Goal: Information Seeking & Learning: Learn about a topic

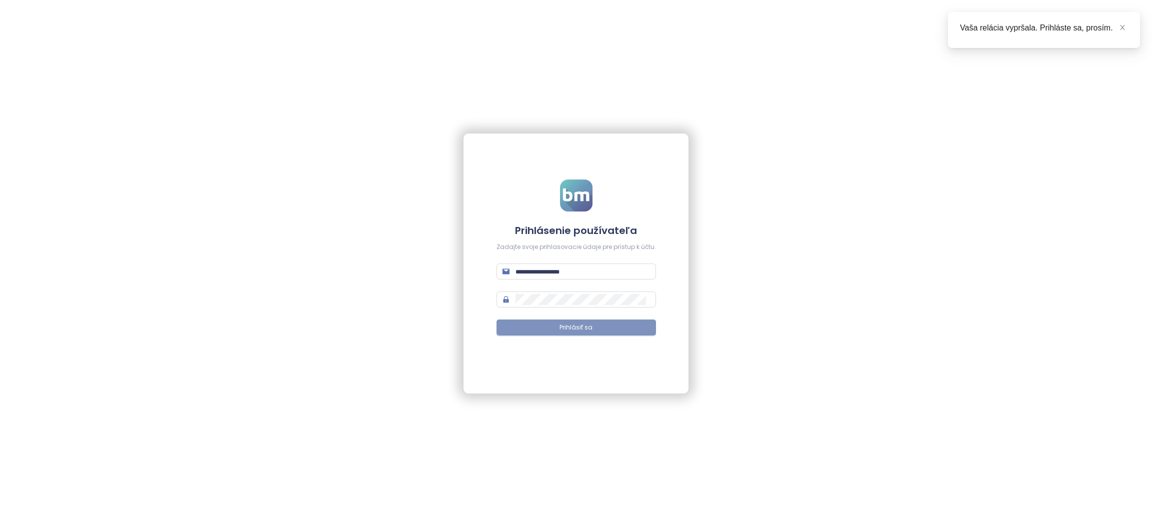
type input "**********"
click at [571, 328] on span "Prihlásiť sa" at bounding box center [576, 328] width 33 height 10
click at [1123, 27] on icon "close" at bounding box center [1122, 27] width 7 height 7
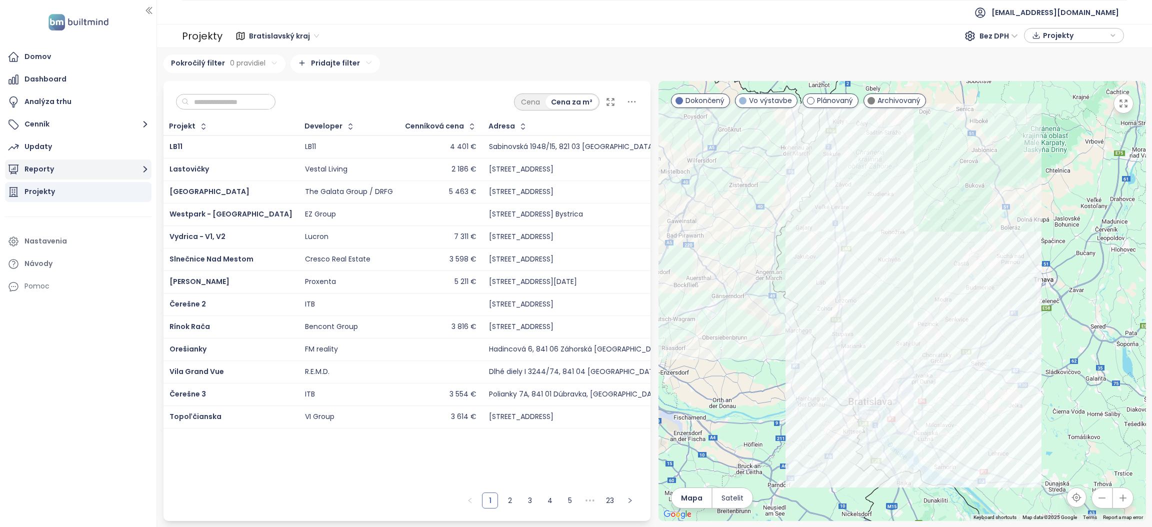
click at [141, 167] on icon "button" at bounding box center [145, 169] width 13 height 13
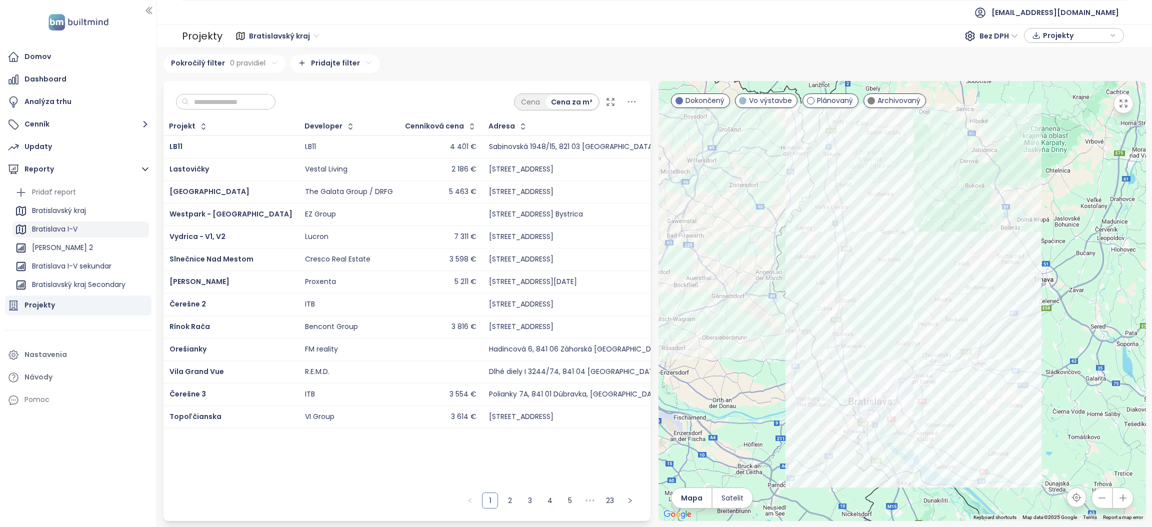
click at [97, 227] on div "Bratislava I-V" at bounding box center [81, 230] width 137 height 16
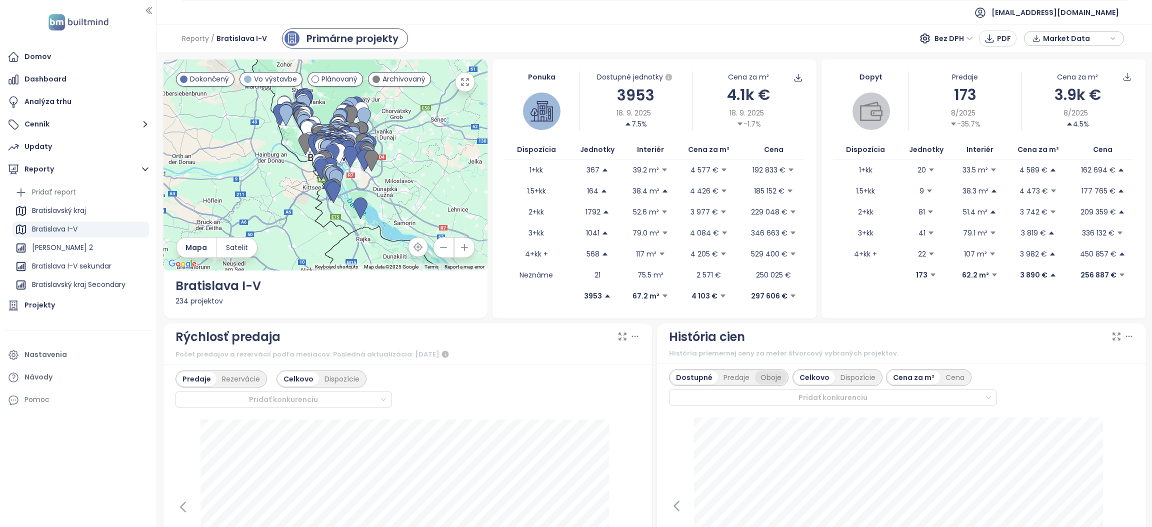
click at [768, 378] on div "Oboje" at bounding box center [771, 378] width 32 height 14
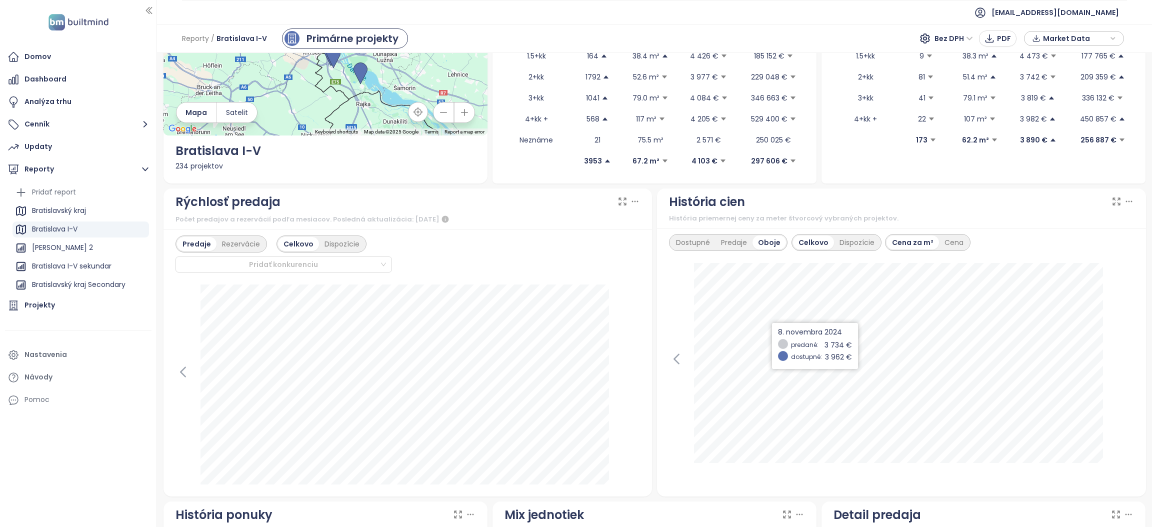
scroll to position [150, 0]
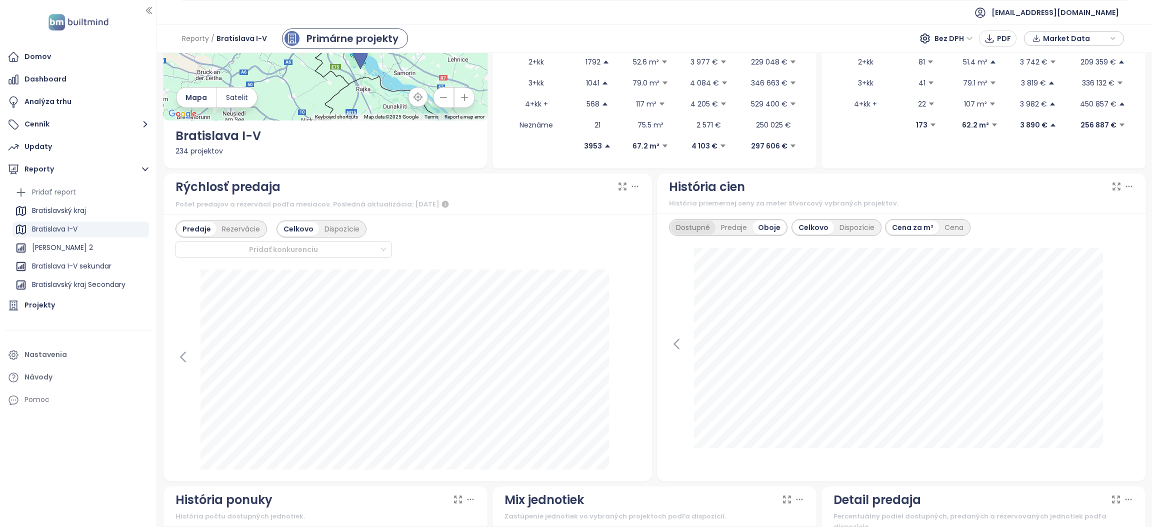
click at [694, 228] on div "Dostupné" at bounding box center [693, 228] width 45 height 14
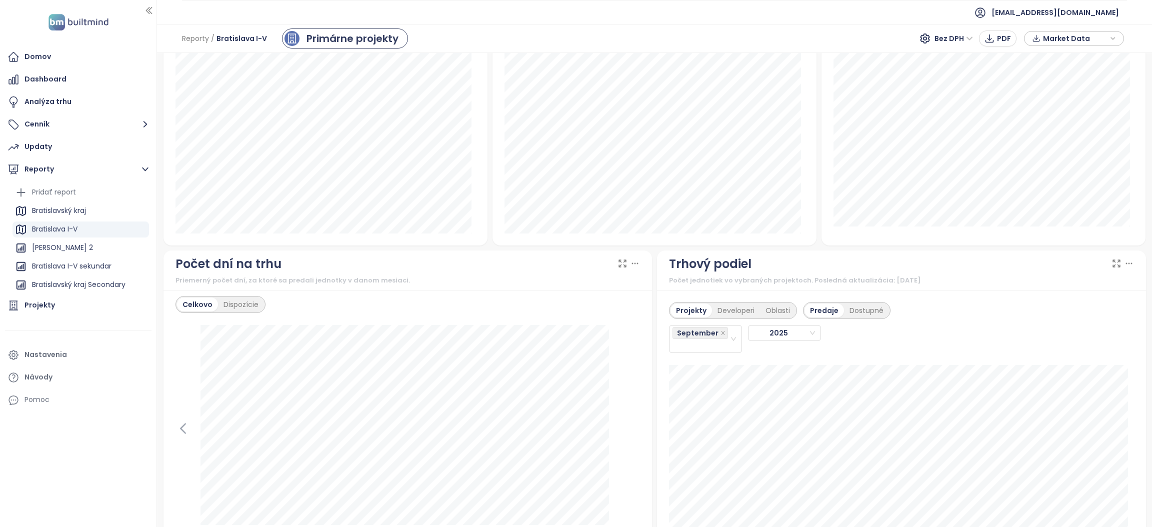
scroll to position [548, 0]
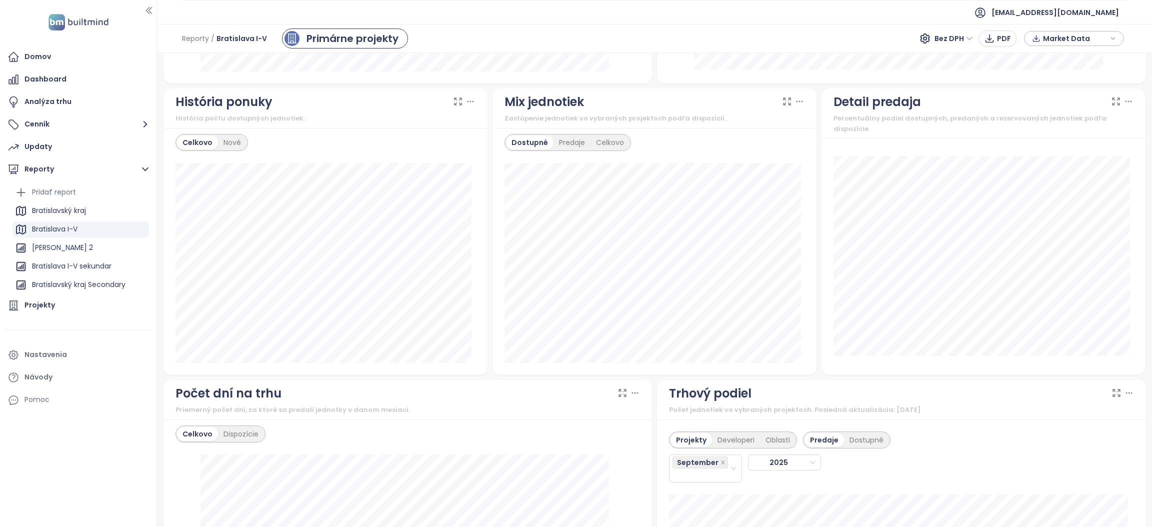
click at [1099, 125] on div "Detail predaja Percentuálny podiel dostupných, predaných a rezervovaných jednot…" at bounding box center [984, 232] width 324 height 287
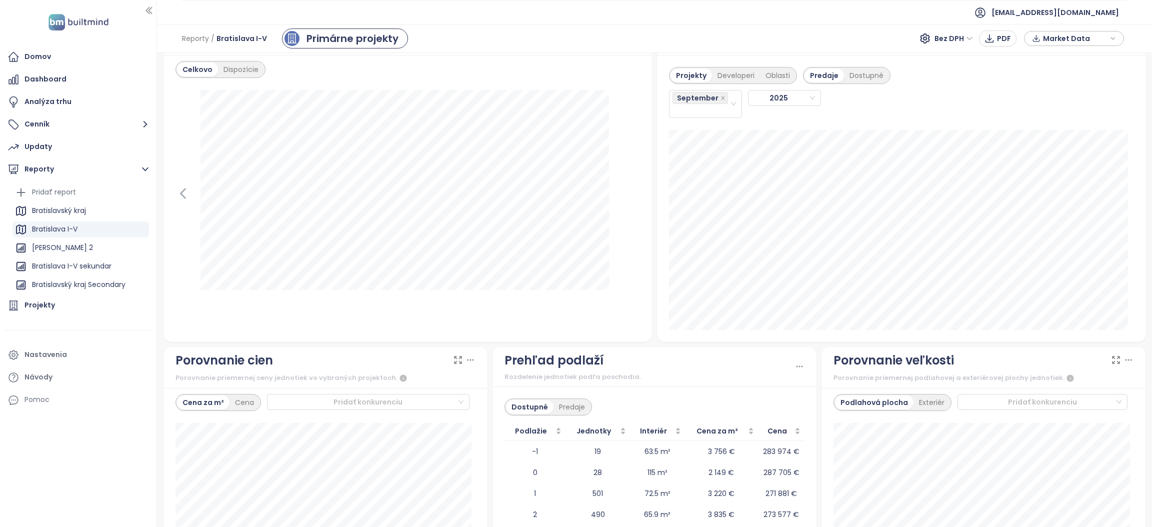
scroll to position [735, 0]
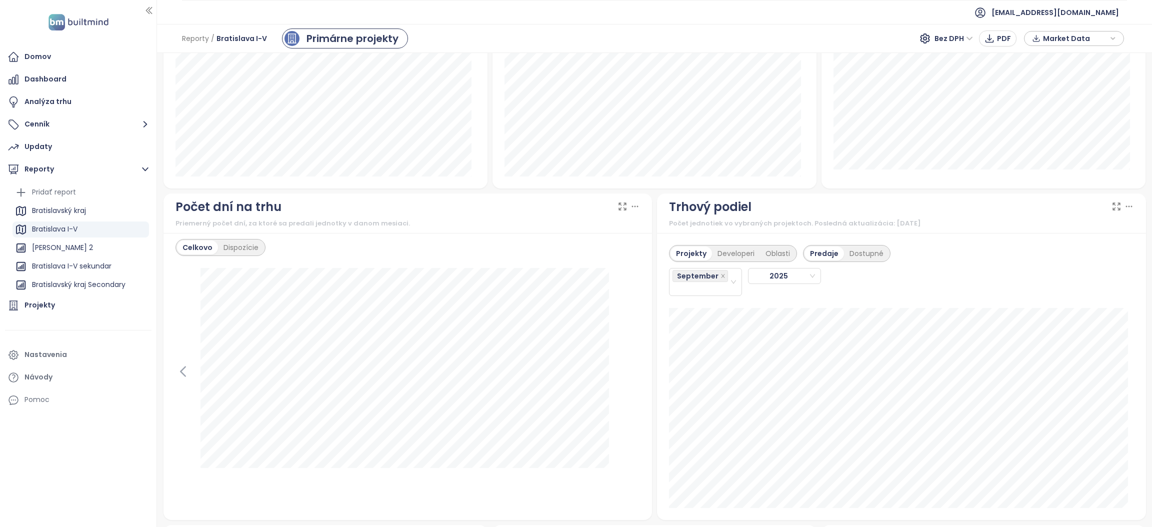
click at [622, 209] on div at bounding box center [629, 207] width 23 height 10
click at [618, 209] on icon at bounding box center [623, 207] width 10 height 10
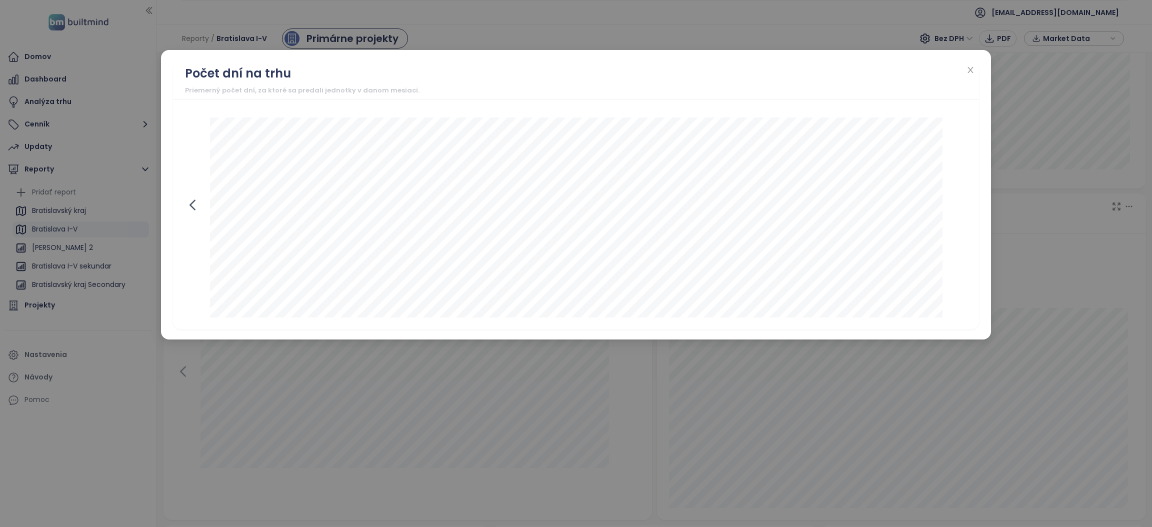
click at [190, 207] on icon at bounding box center [192, 205] width 15 height 15
click at [190, 207] on div at bounding box center [576, 218] width 783 height 200
click at [955, 205] on icon at bounding box center [959, 205] width 15 height 15
click at [193, 206] on icon at bounding box center [192, 205] width 15 height 15
click at [956, 206] on icon at bounding box center [959, 205] width 15 height 15
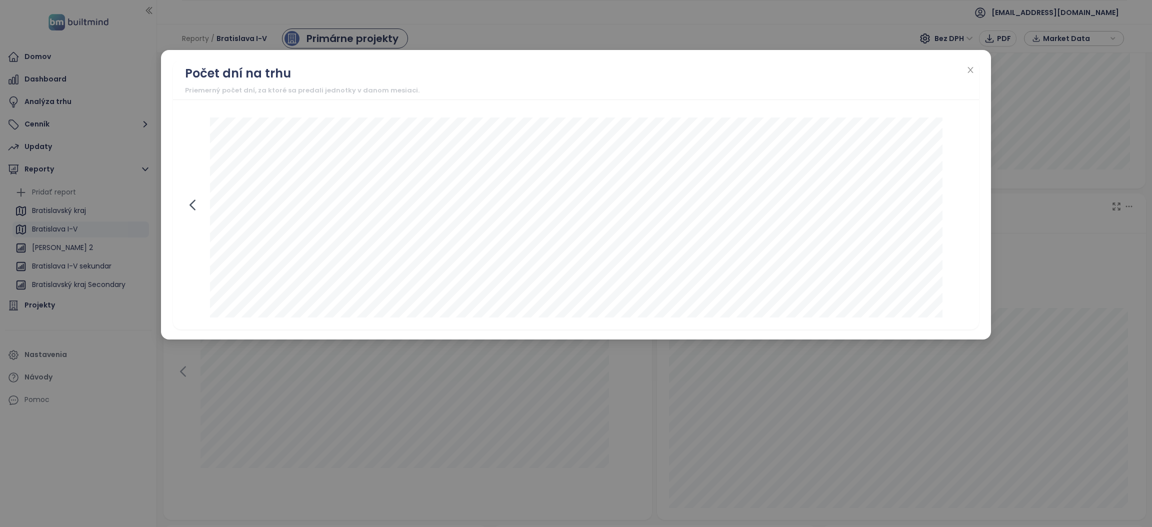
click at [191, 207] on icon at bounding box center [192, 206] width 5 height 10
click at [968, 71] on icon "close" at bounding box center [971, 70] width 8 height 8
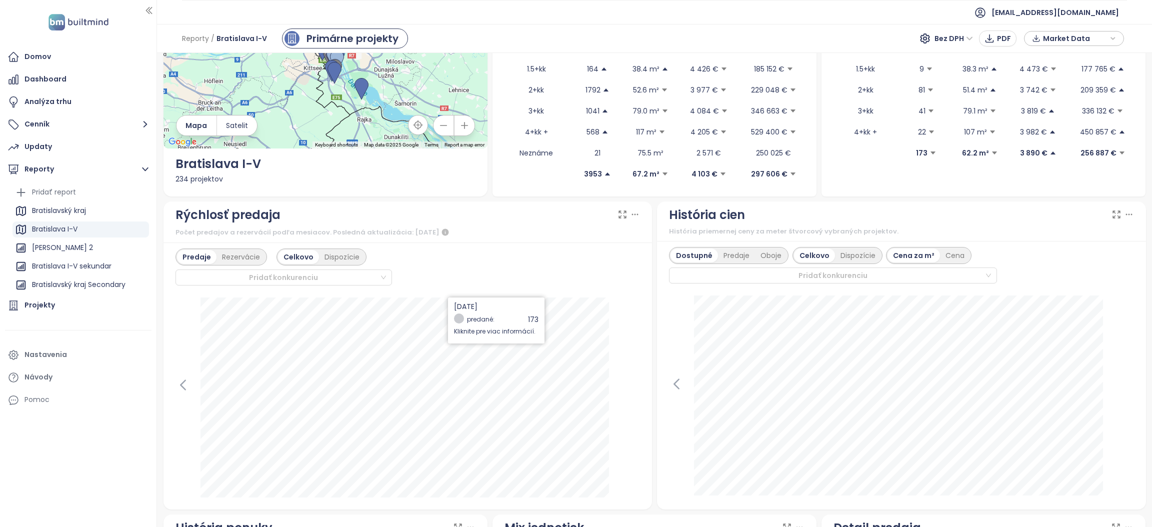
scroll to position [0, 0]
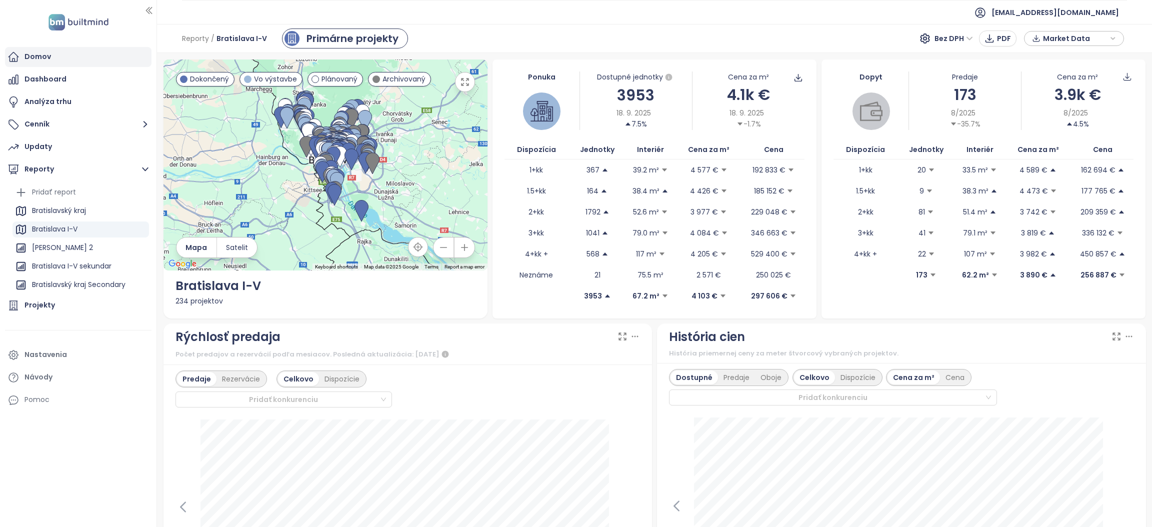
click at [16, 58] on icon at bounding box center [14, 57] width 12 height 12
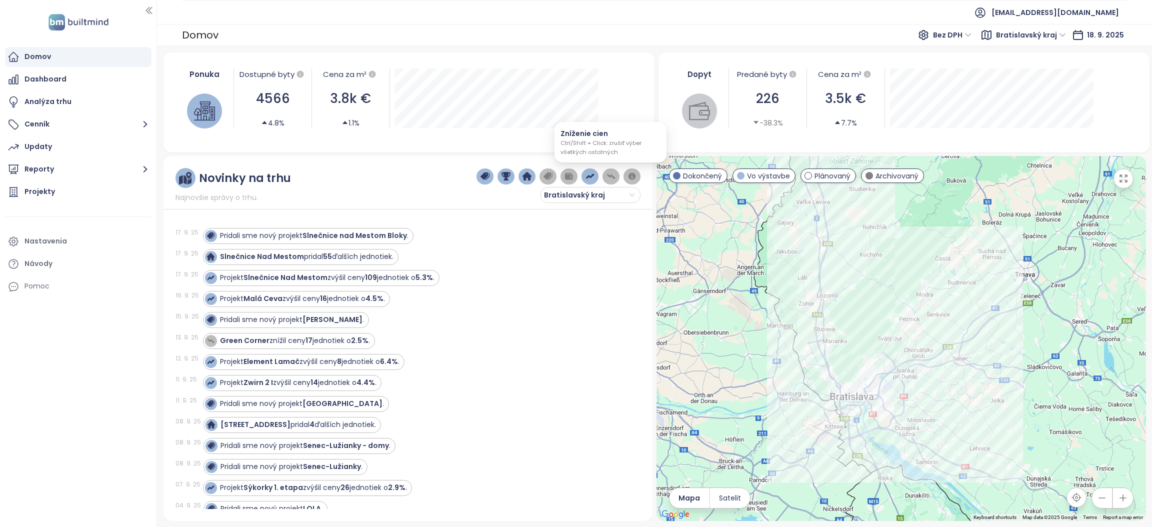
click at [609, 176] on img "button" at bounding box center [611, 176] width 9 height 9
click at [608, 258] on div "Slnečnice Nad Mestom pridal 55 ďalších jednotiek." at bounding box center [416, 257] width 426 height 16
click at [605, 177] on button "button" at bounding box center [612, 177] width 18 height 16
click at [580, 272] on div "Slnečnice Nad Mestom pridal 55 ďalších jednotiek." at bounding box center [416, 278] width 426 height 16
click at [290, 242] on div "Projekt Slnečnice Nad Mestom zvýšil ceny 109 jednotiek o 5.3% ." at bounding box center [320, 236] width 230 height 12
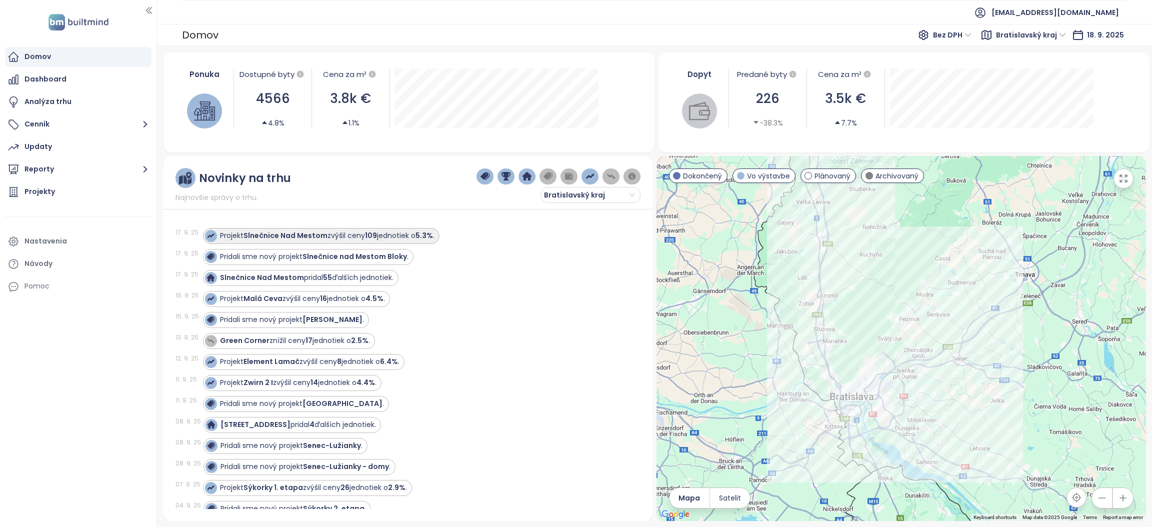
click at [286, 231] on strong "Slnečnice Nad Mestom" at bounding box center [286, 236] width 84 height 10
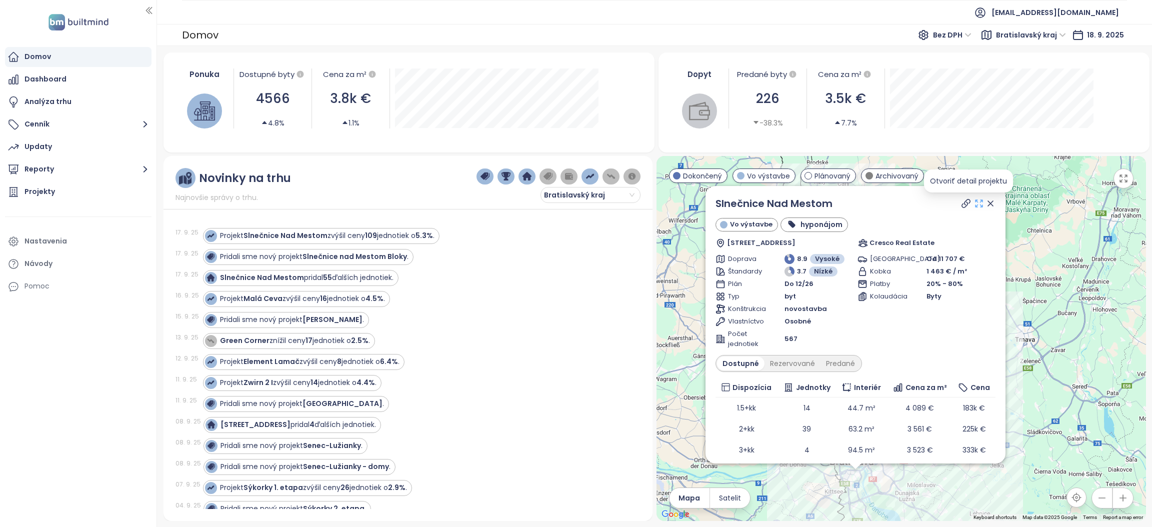
click at [974, 200] on icon at bounding box center [979, 204] width 10 height 10
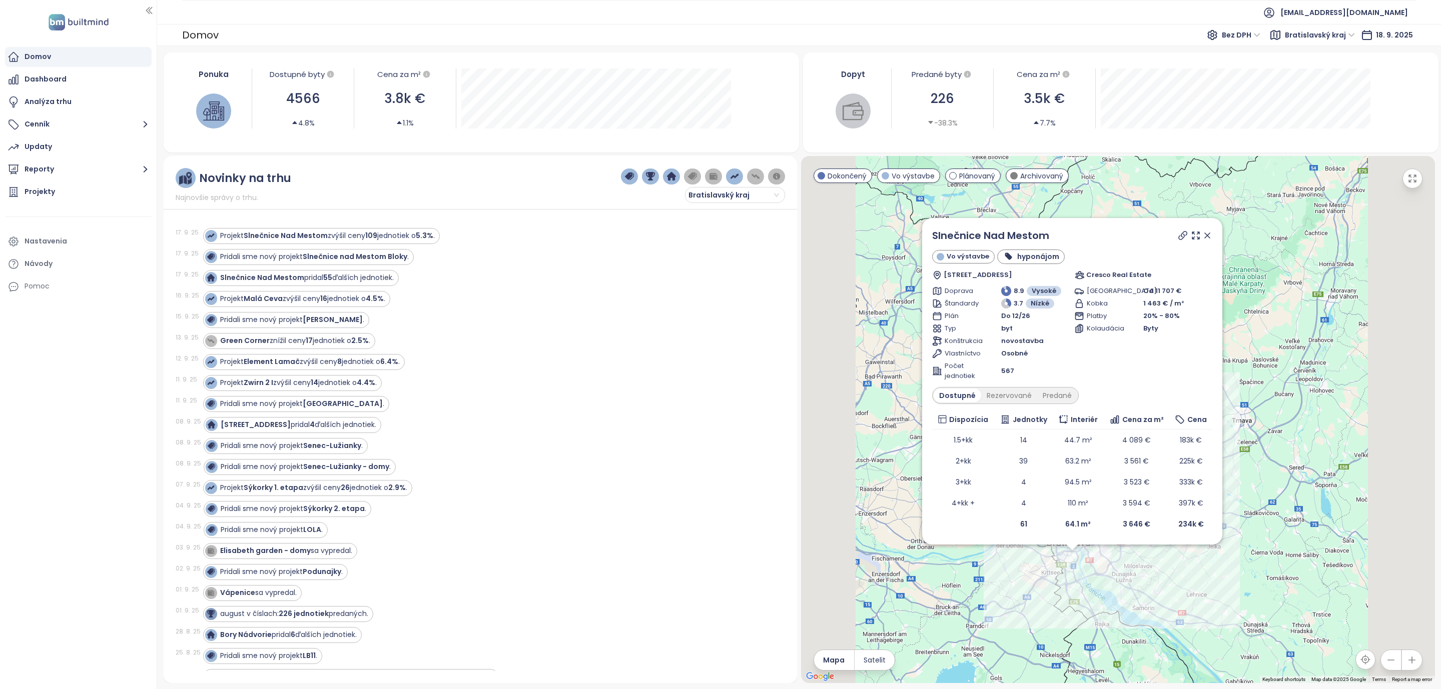
click at [57, 9] on div at bounding box center [78, 22] width 145 height 29
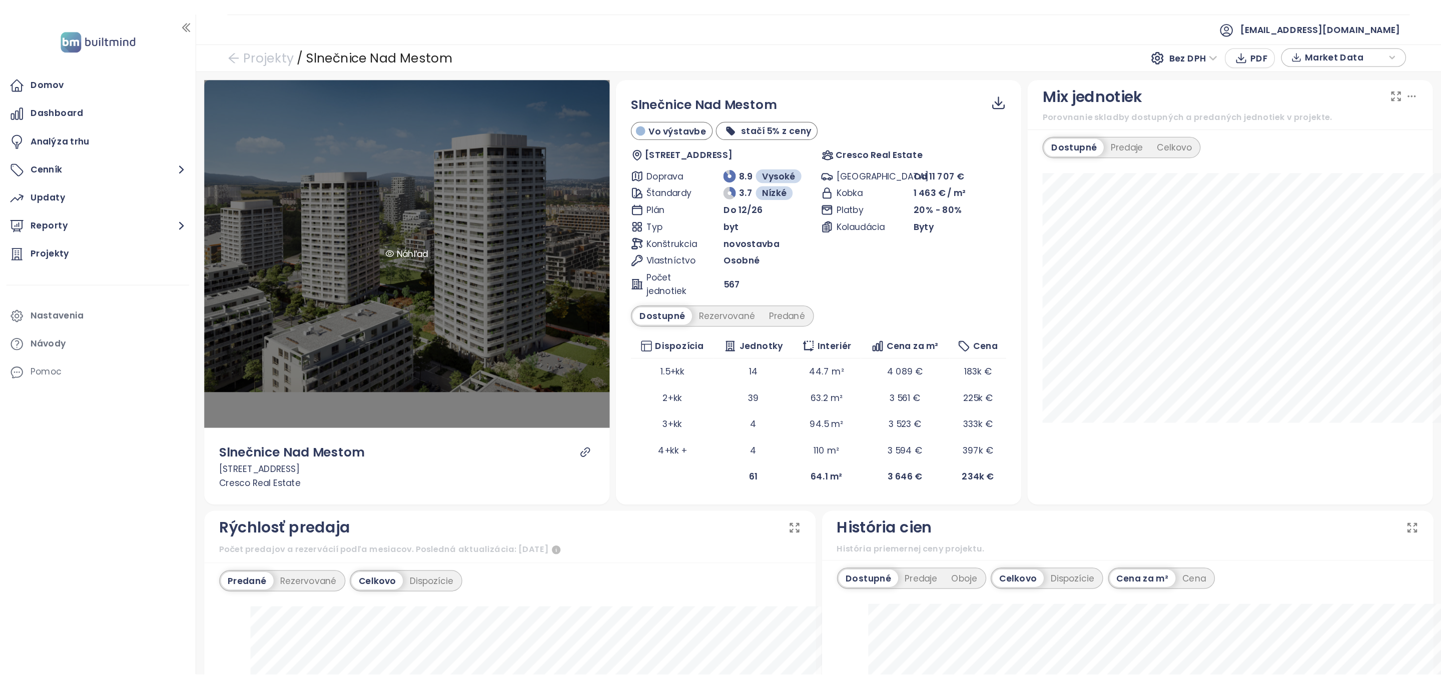
scroll to position [562, 0]
